Goal: Information Seeking & Learning: Learn about a topic

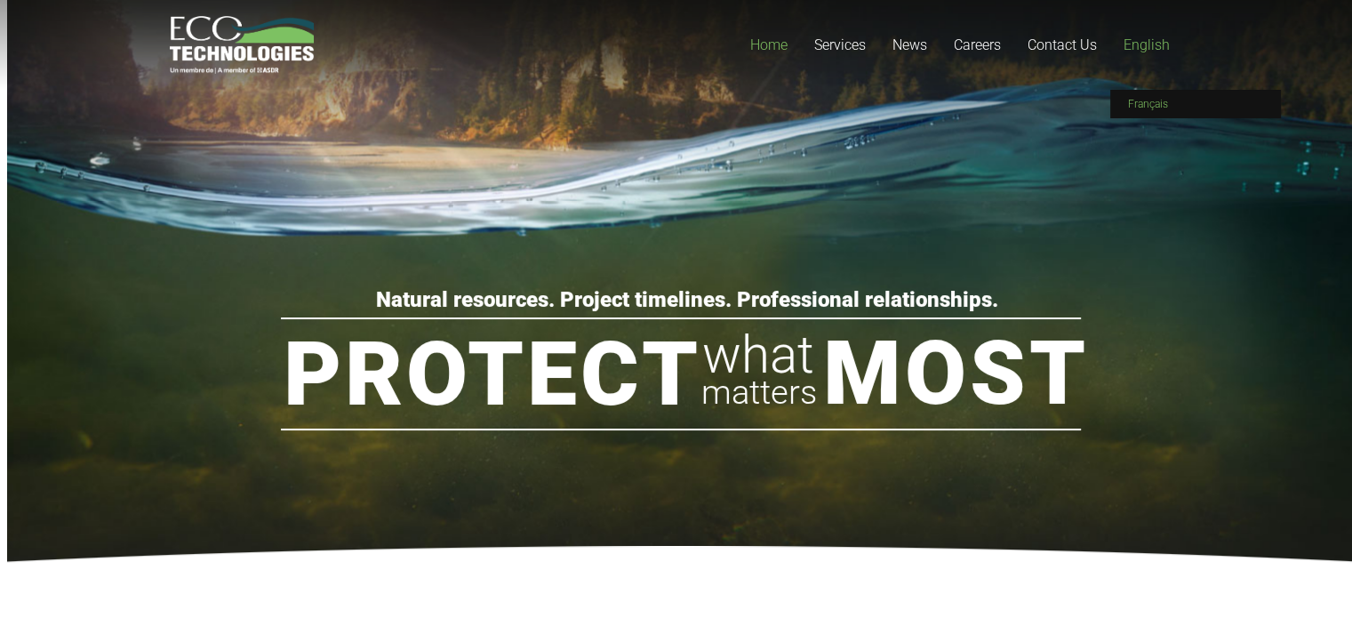
click at [1136, 107] on span "Français" at bounding box center [1148, 104] width 40 height 12
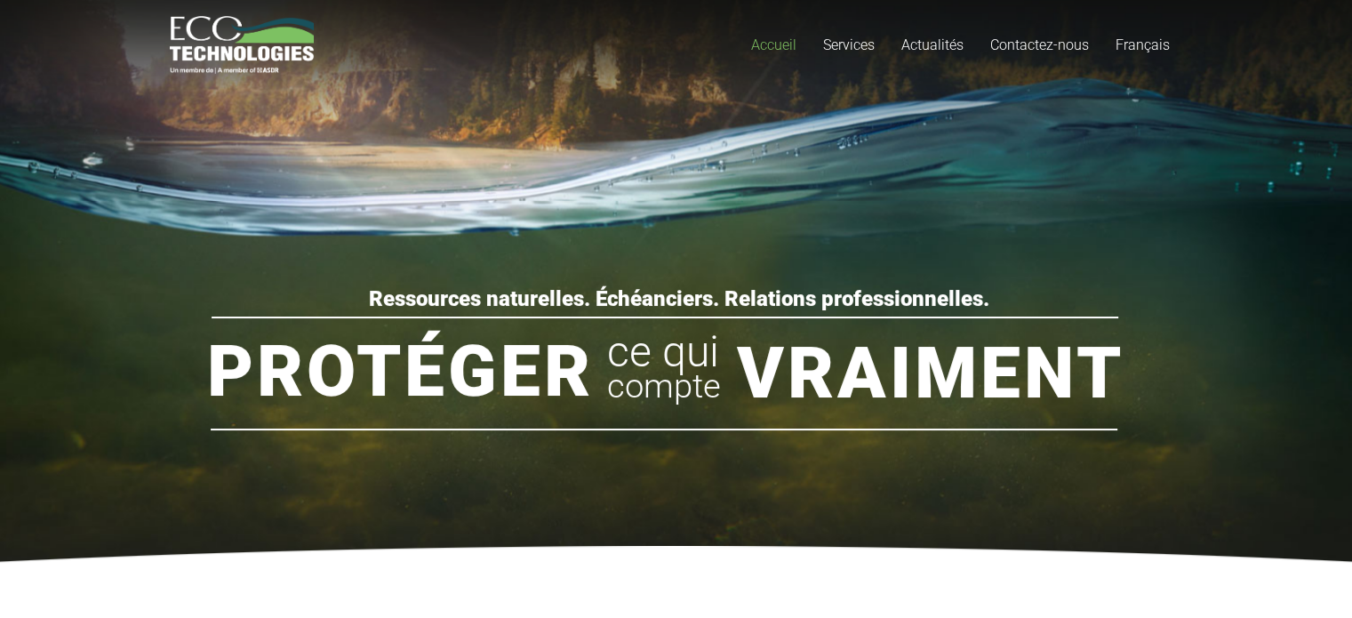
click at [761, 45] on span "Accueil" at bounding box center [773, 44] width 45 height 17
click at [939, 44] on span "Actualités" at bounding box center [933, 44] width 62 height 17
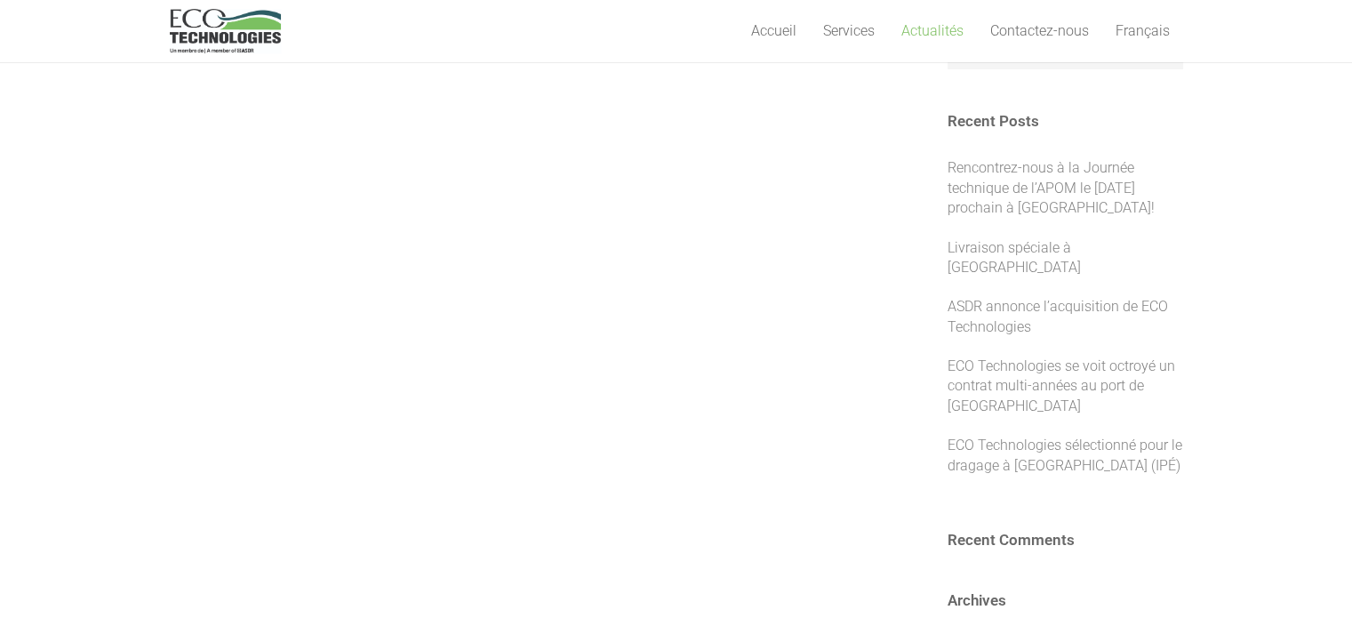
scroll to position [318, 0]
click at [972, 302] on link "ASDR annonce l’acquisition de ECO Technologies" at bounding box center [1058, 320] width 221 height 36
